Goal: Navigation & Orientation: Go to known website

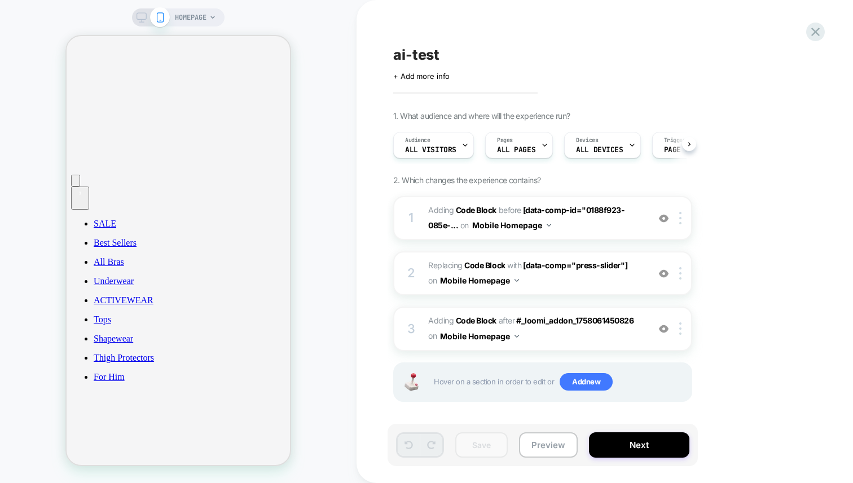
scroll to position [0, 1]
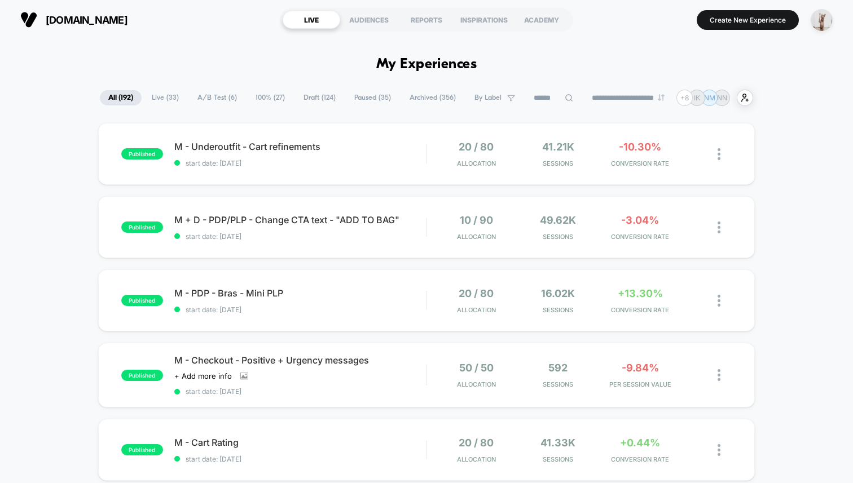
drag, startPoint x: 148, startPoint y: 31, endPoint x: 179, endPoint y: 39, distance: 32.2
click at [149, 31] on section "[DOMAIN_NAME]" at bounding box center [144, 20] width 254 height 28
